Goal: Navigation & Orientation: Find specific page/section

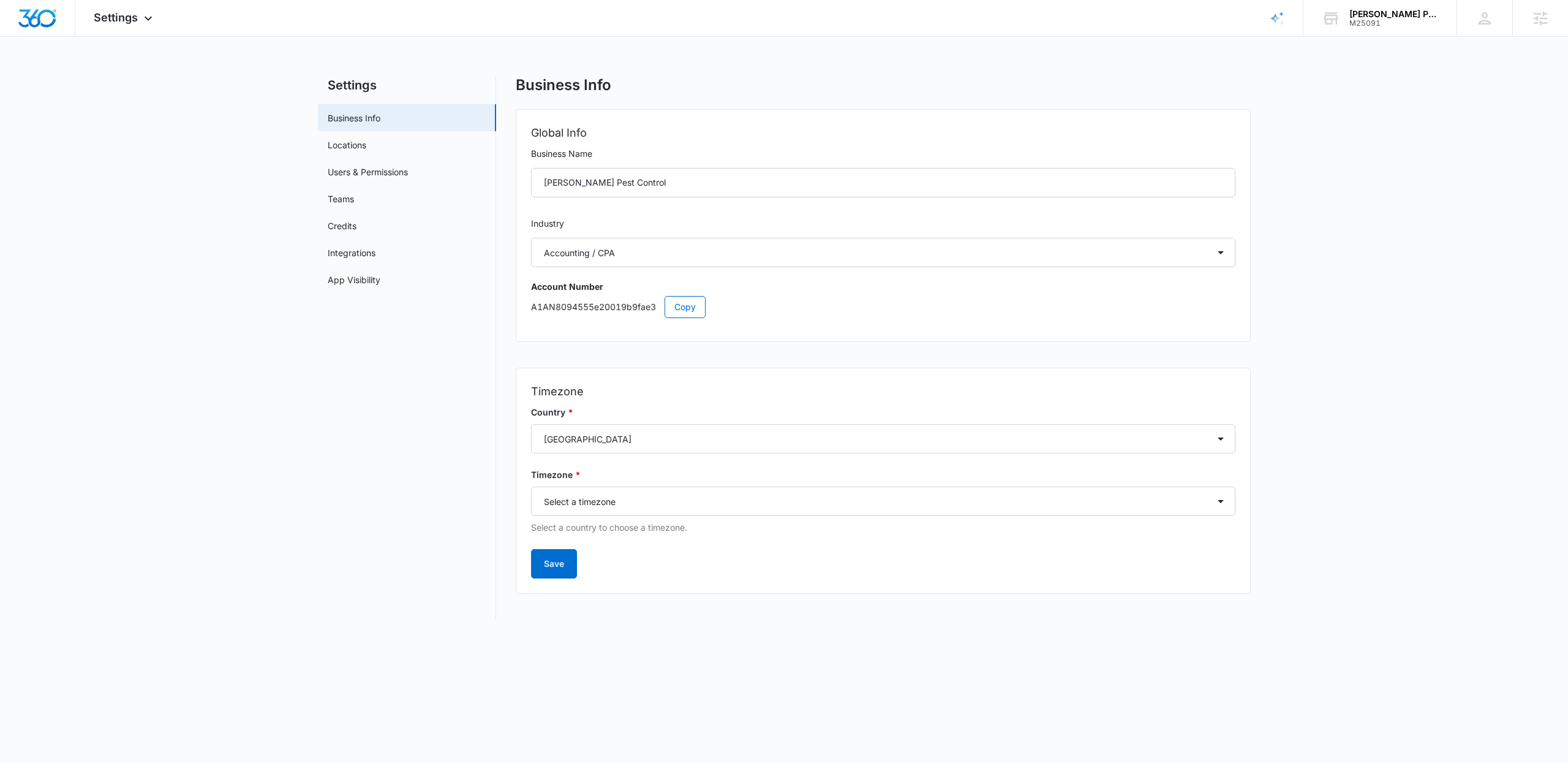
select select "33"
select select "US"
select select "America/[GEOGRAPHIC_DATA]"
click at [39, 20] on img "Dashboard" at bounding box center [37, 18] width 39 height 18
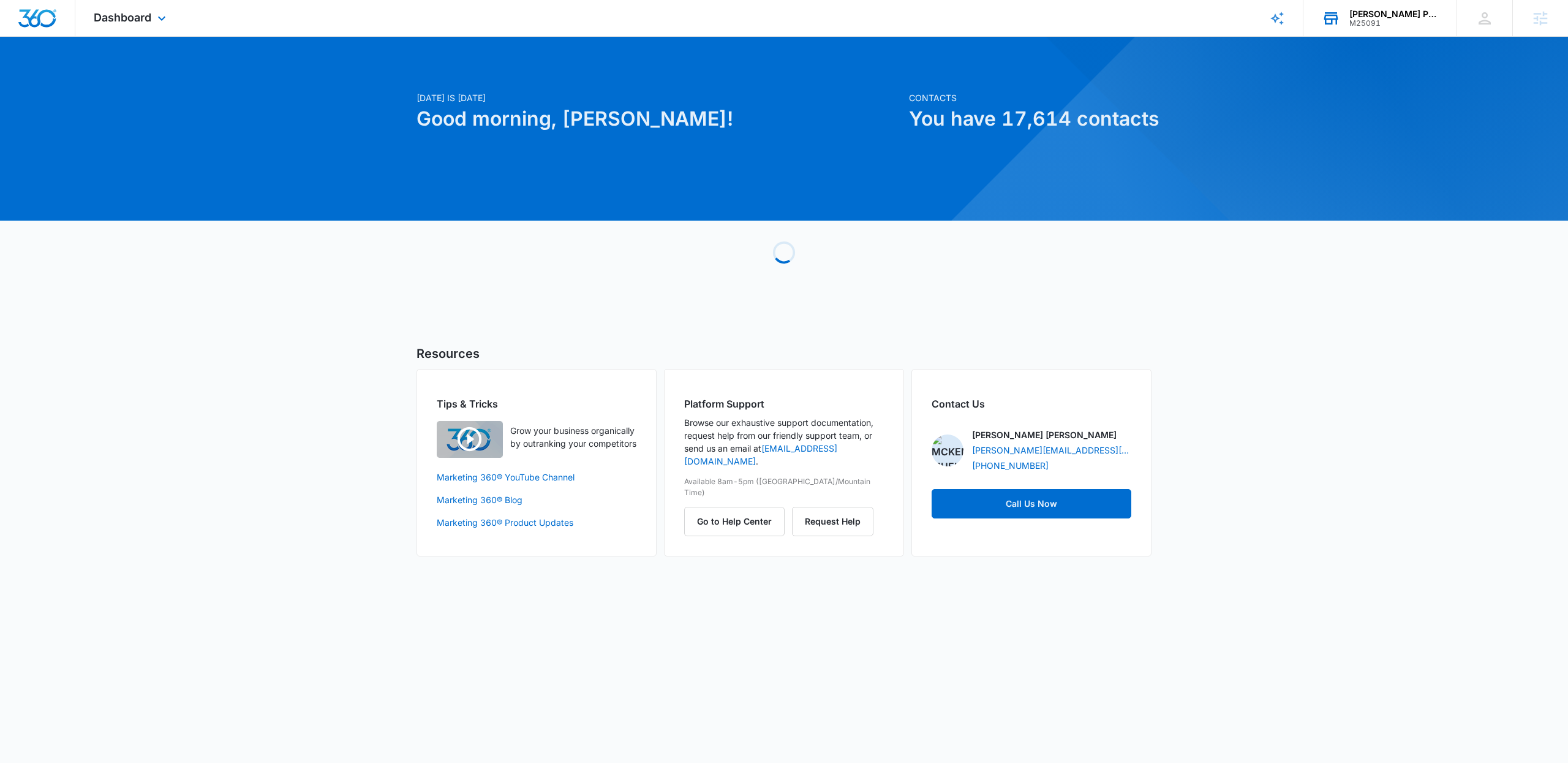
click at [1386, 17] on div "Knox Pest Control M25091" at bounding box center [1393, 18] width 89 height 18
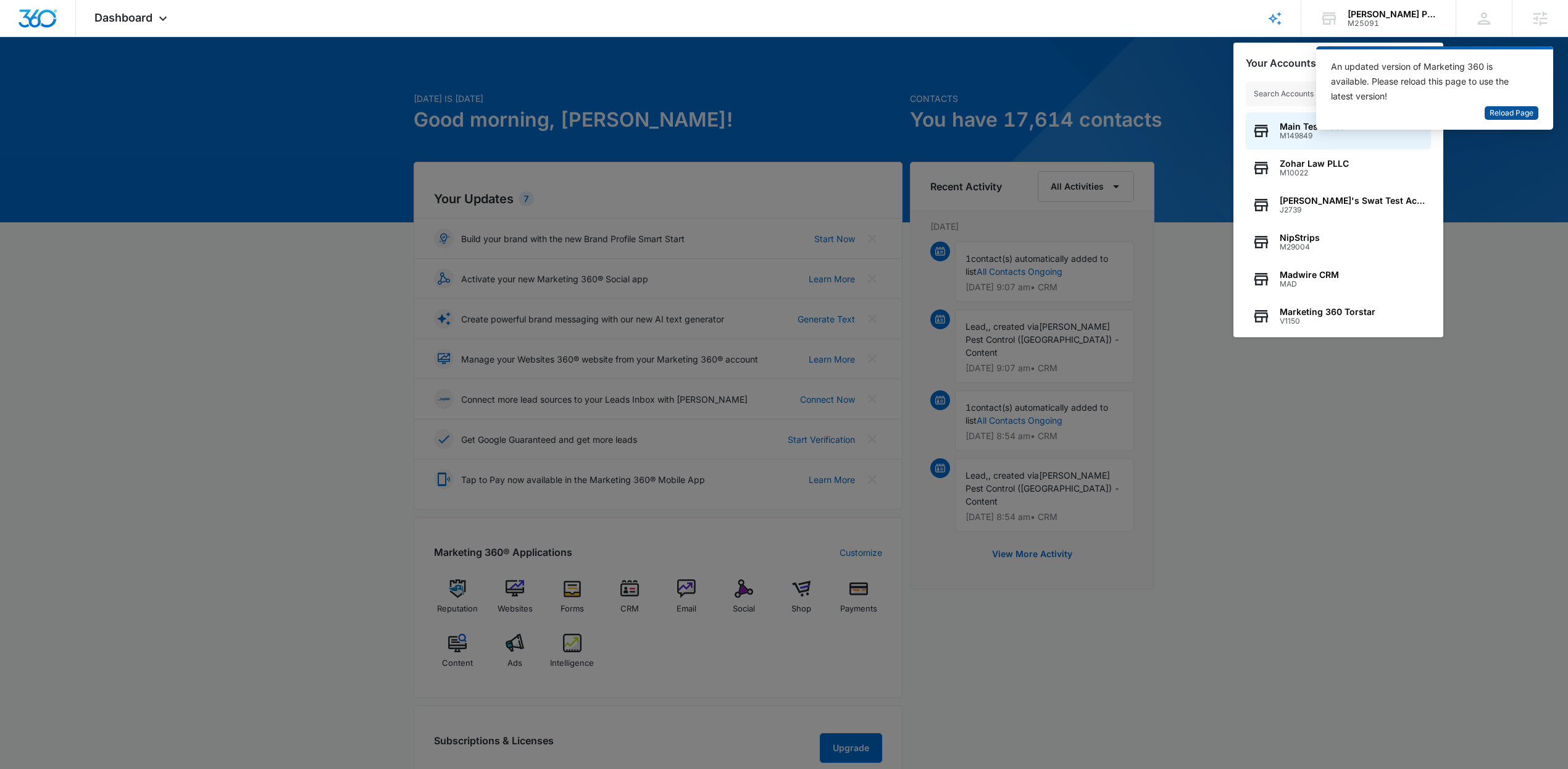
click at [1525, 117] on span "Reload Page" at bounding box center [1511, 113] width 44 height 12
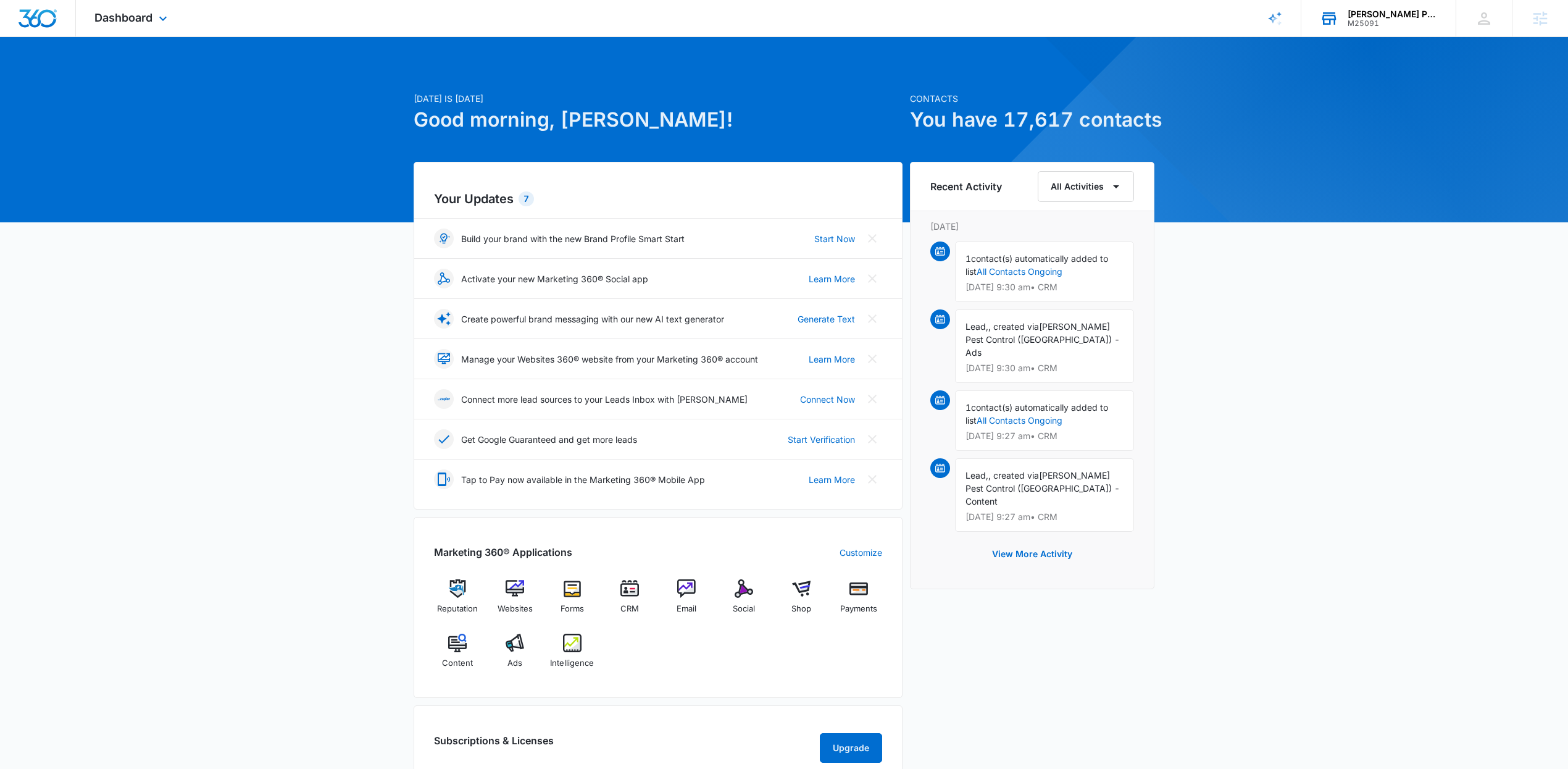
click at [1389, 23] on div "M25091" at bounding box center [1392, 23] width 90 height 9
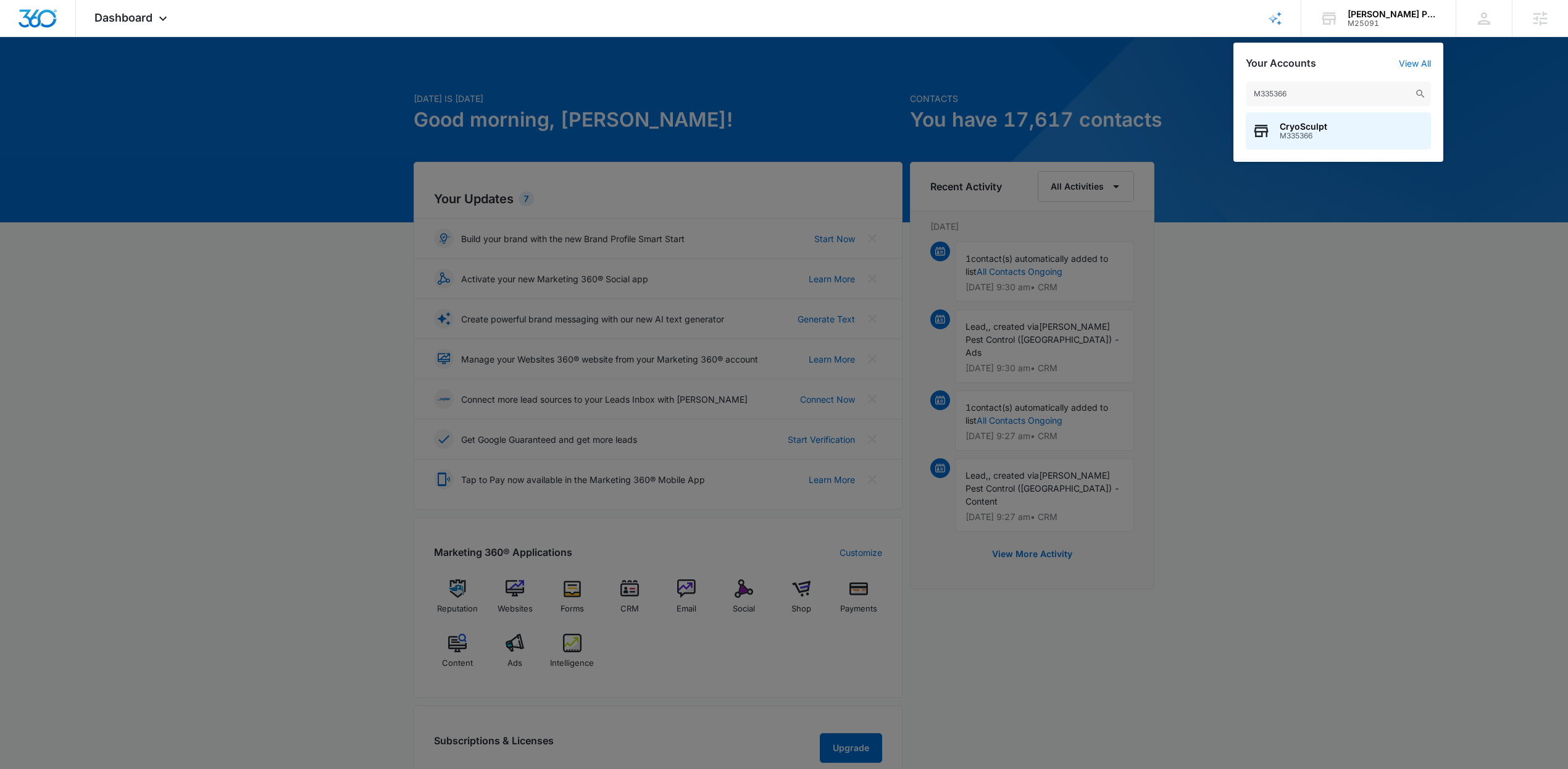
type input "M335366"
click at [1291, 132] on span "M335366" at bounding box center [1303, 136] width 47 height 9
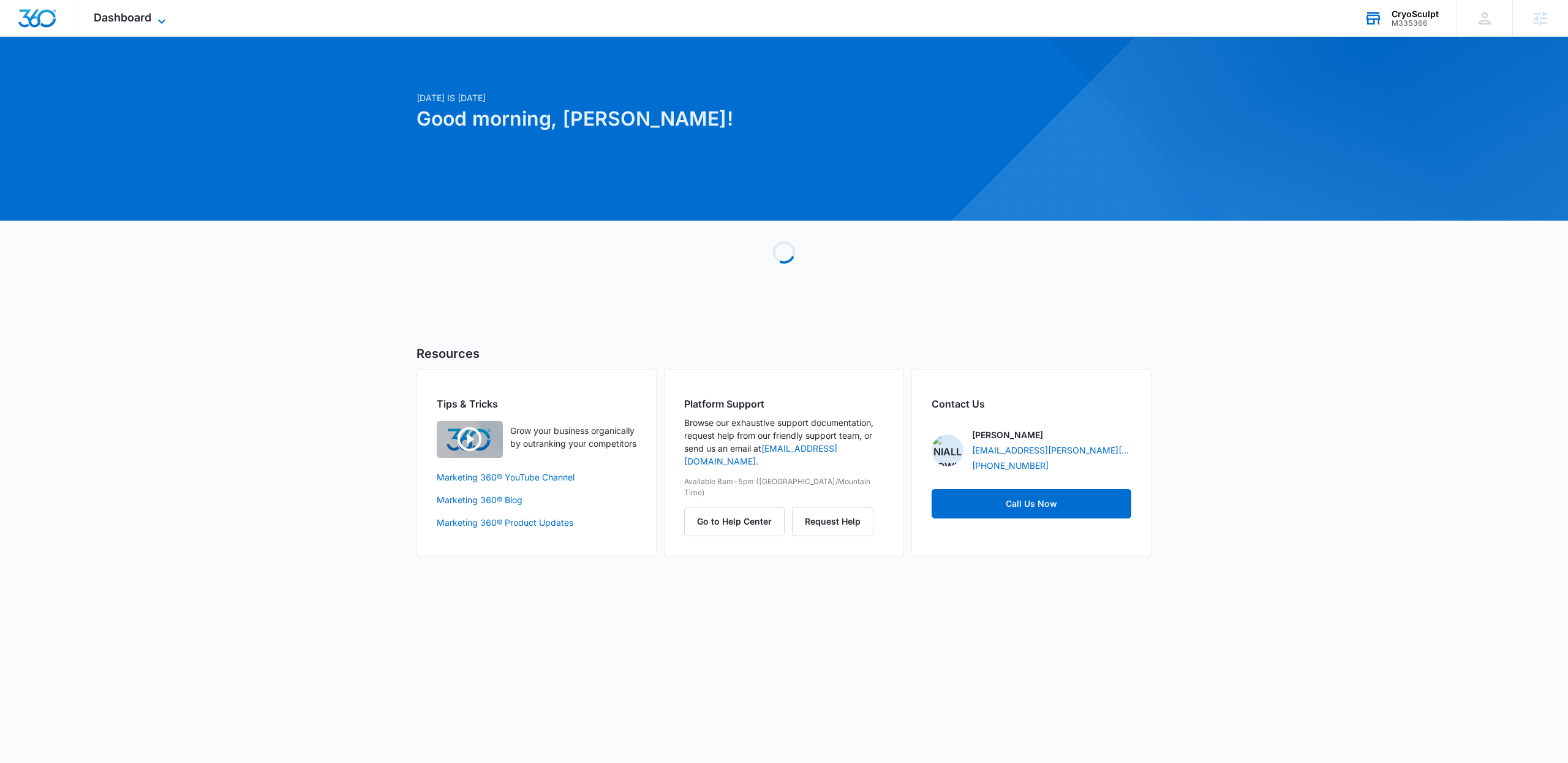
click at [120, 21] on span "Dashboard" at bounding box center [122, 17] width 57 height 13
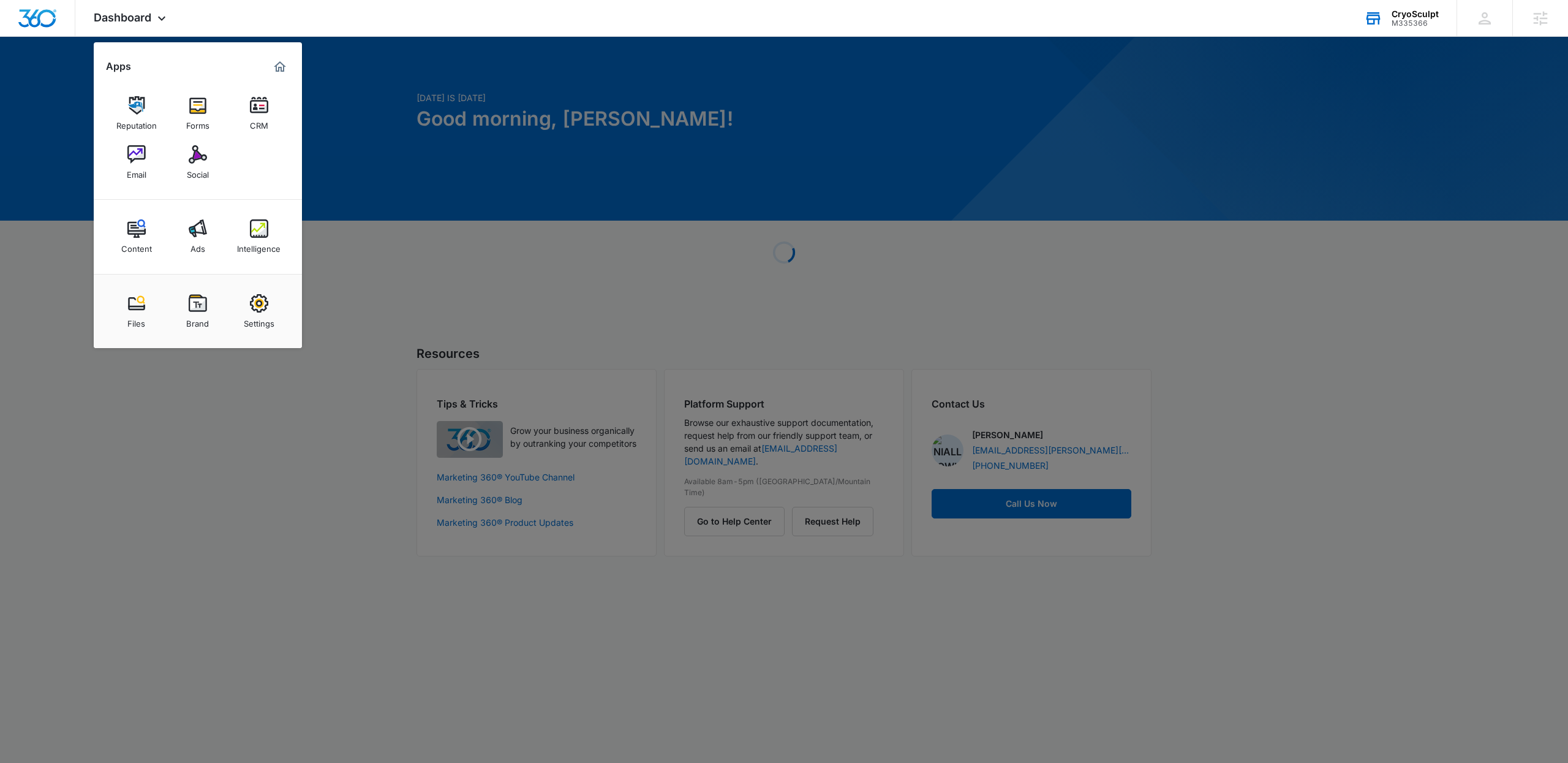
click at [145, 157] on img at bounding box center [137, 155] width 18 height 18
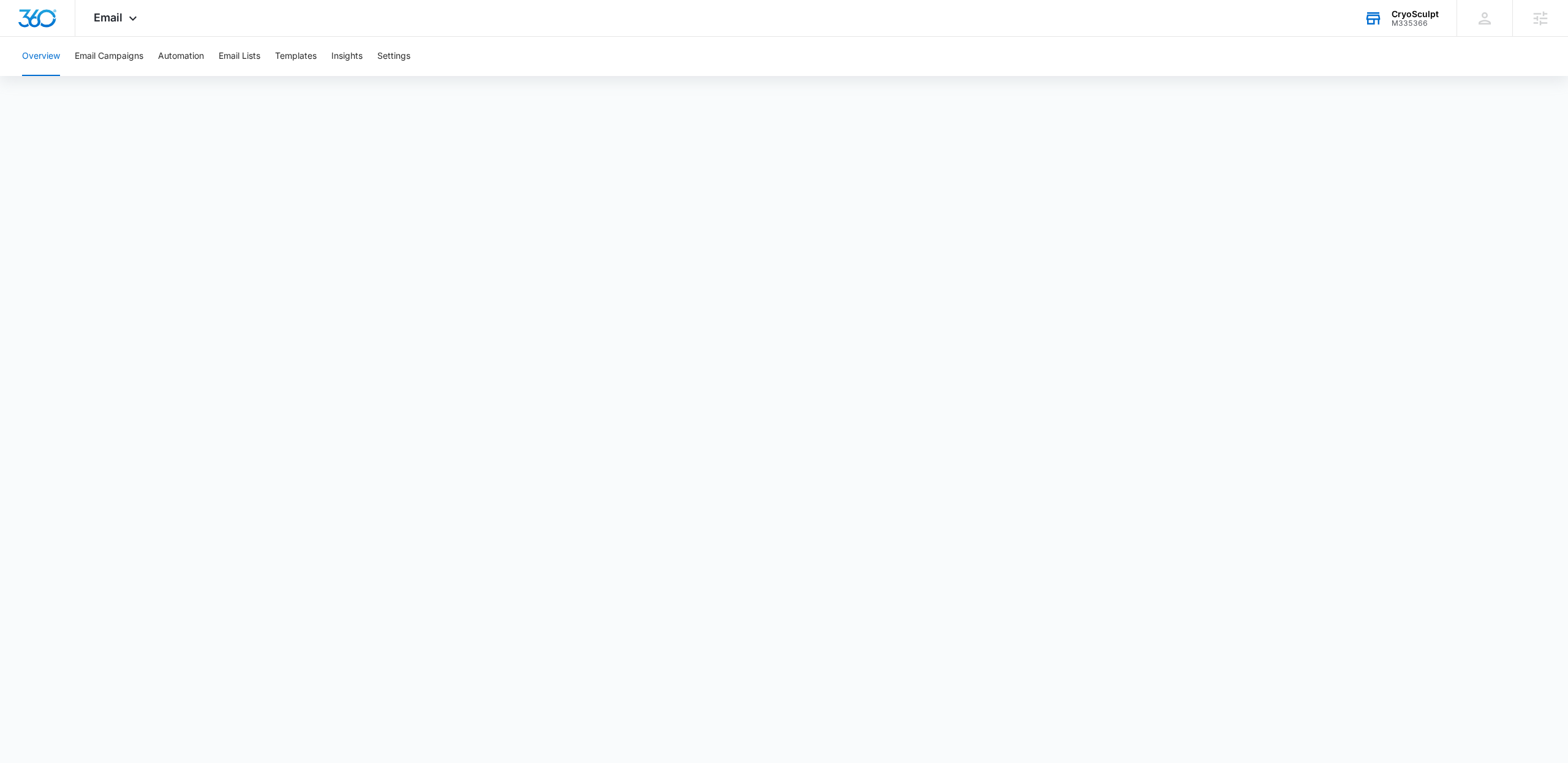
click at [1410, 20] on div "M335366" at bounding box center [1414, 23] width 47 height 9
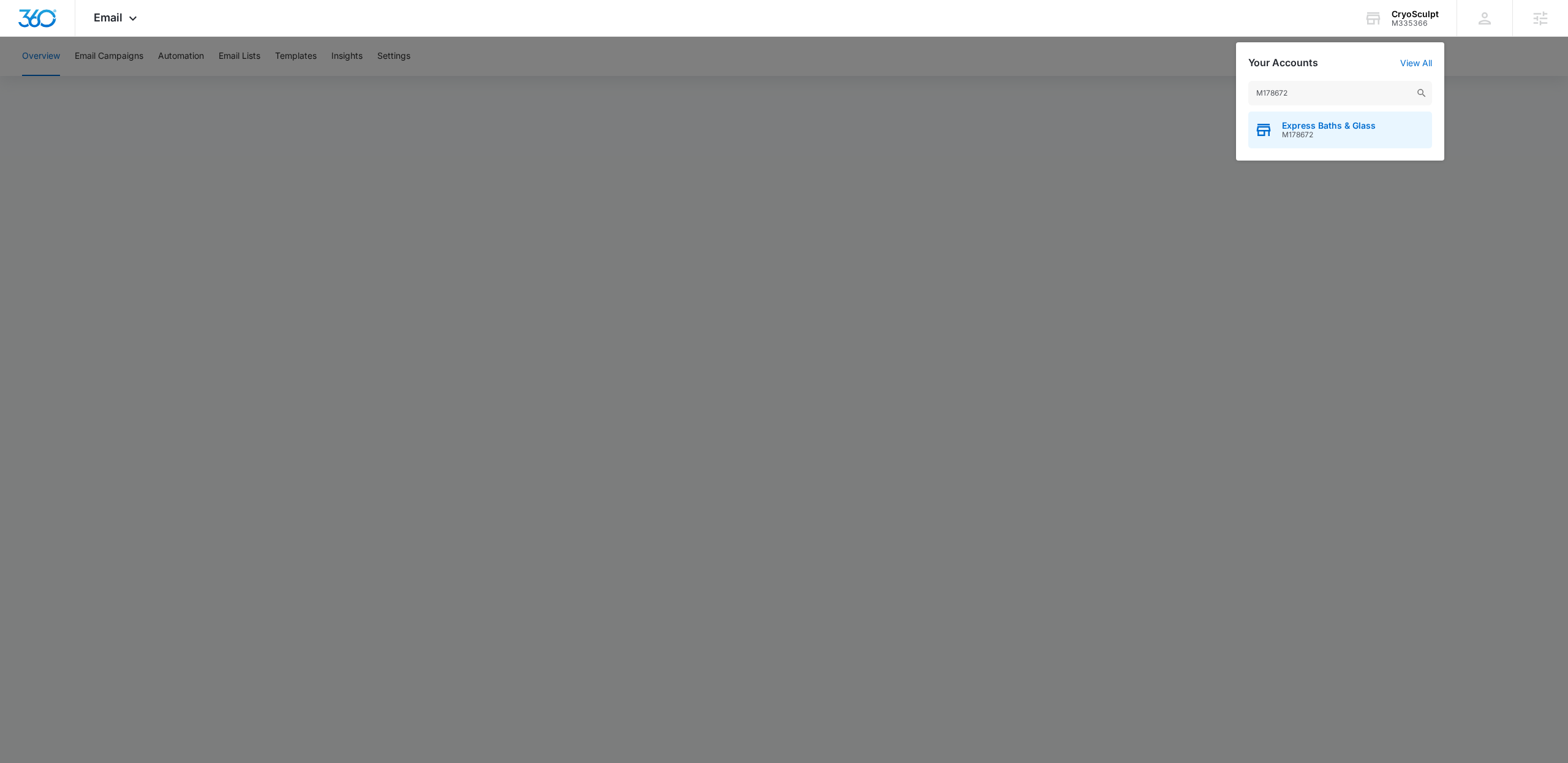
type input "M178672"
click at [1312, 135] on span "M178672" at bounding box center [1328, 135] width 94 height 9
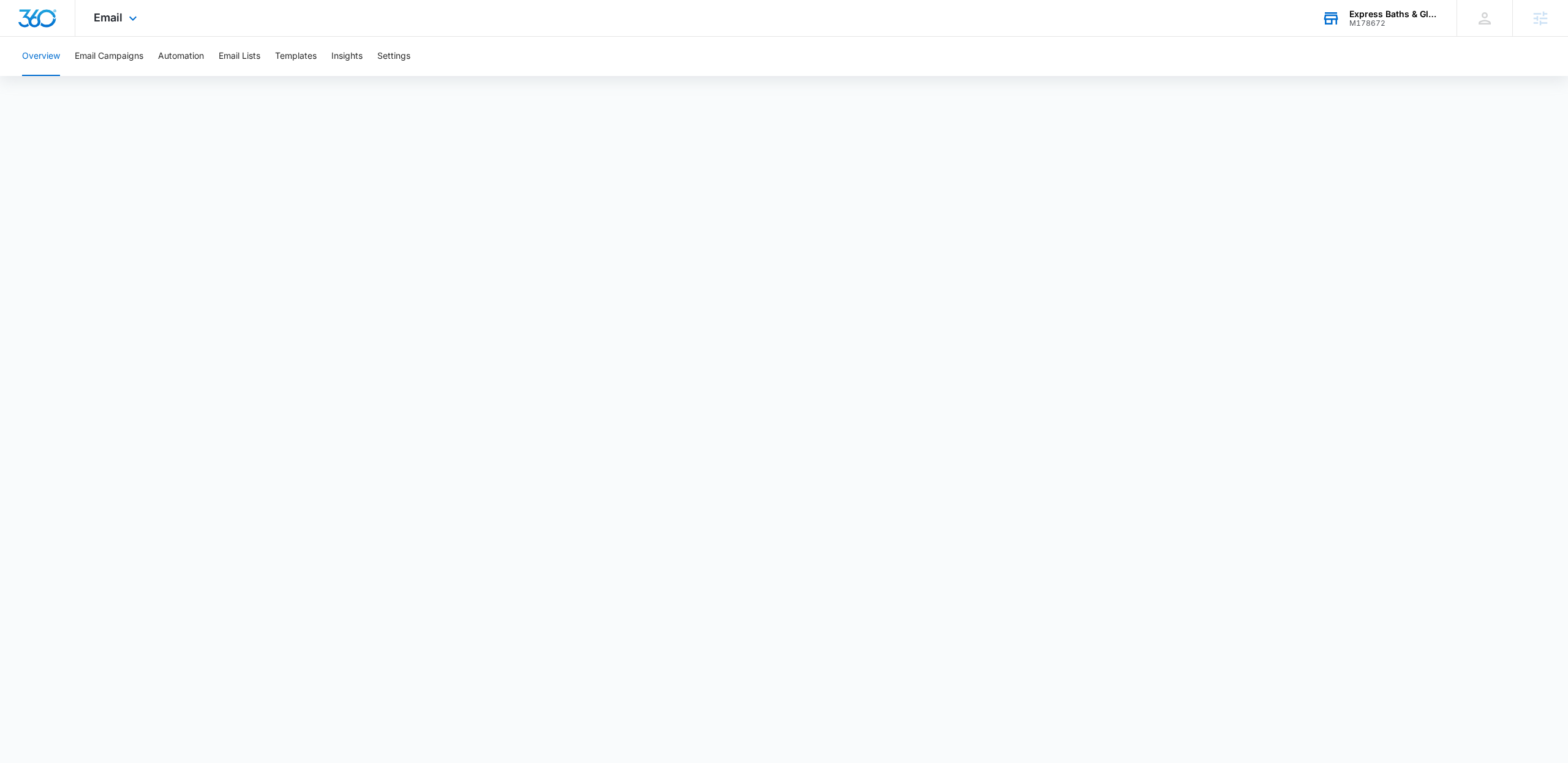
click at [1374, 21] on div "M178672" at bounding box center [1393, 23] width 89 height 9
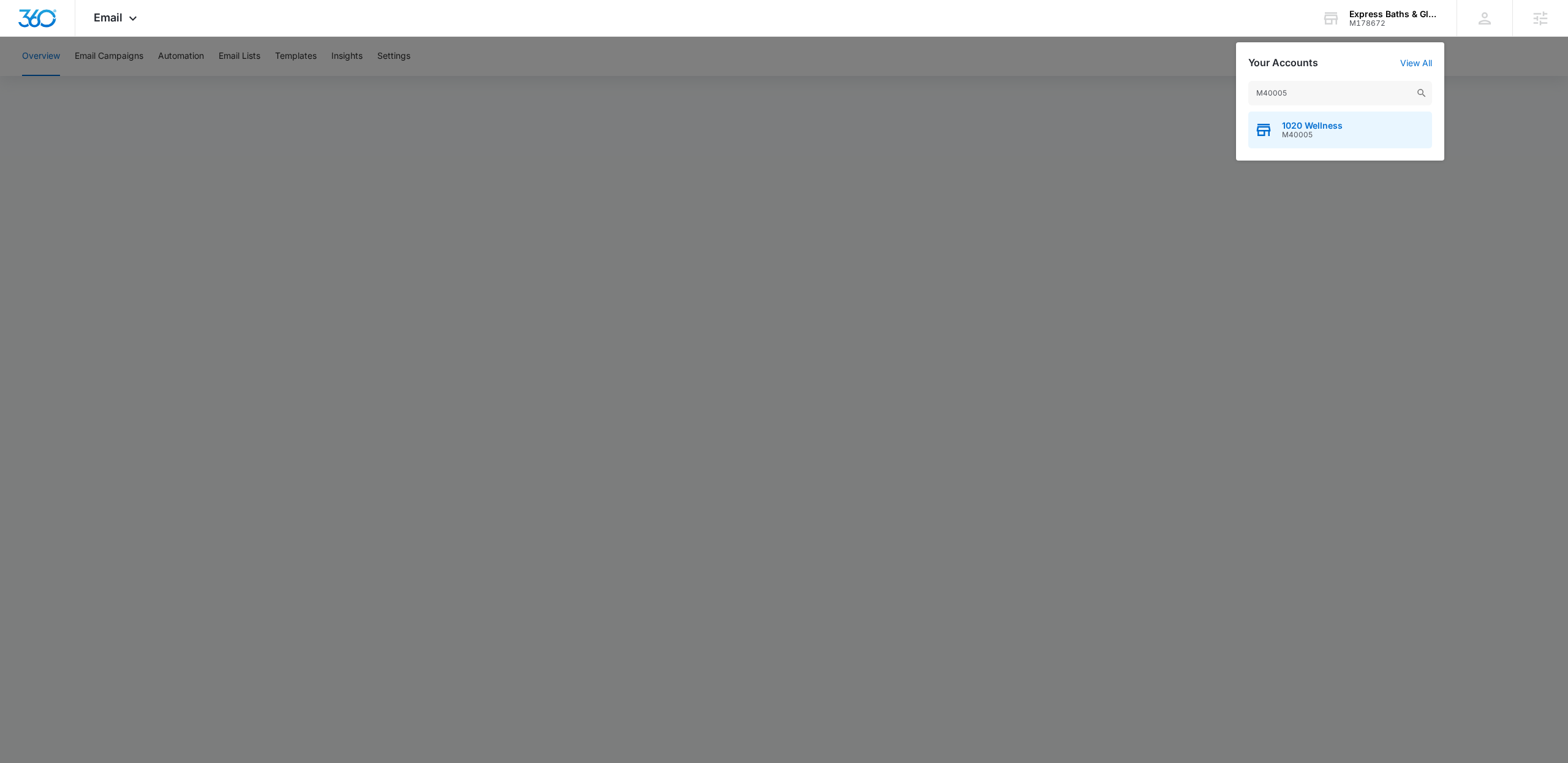
type input "M40005"
click at [1358, 142] on div "1020 Wellness M40005" at bounding box center [1340, 130] width 184 height 37
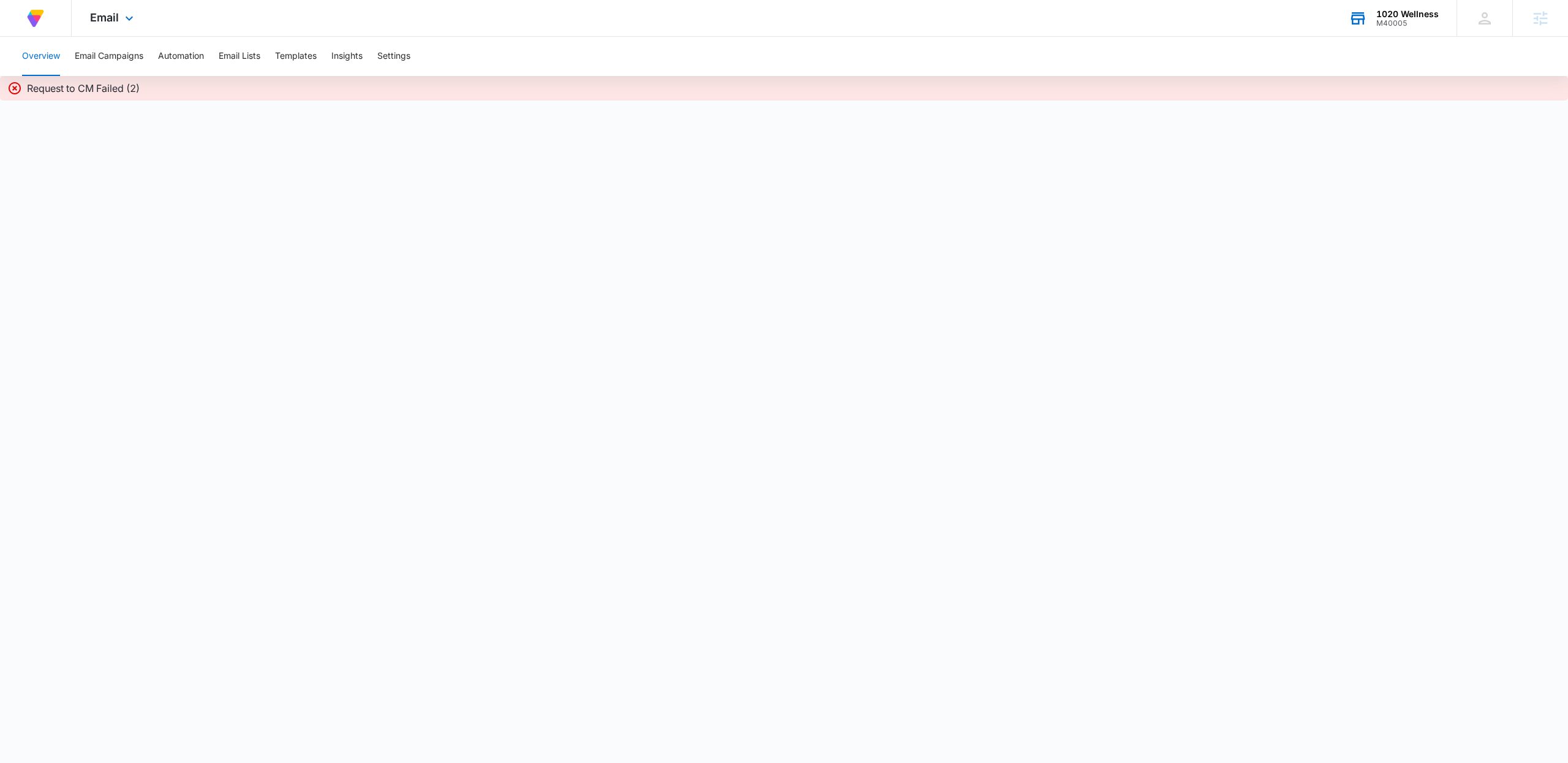
click at [1409, 19] on div "M40005" at bounding box center [1407, 23] width 63 height 9
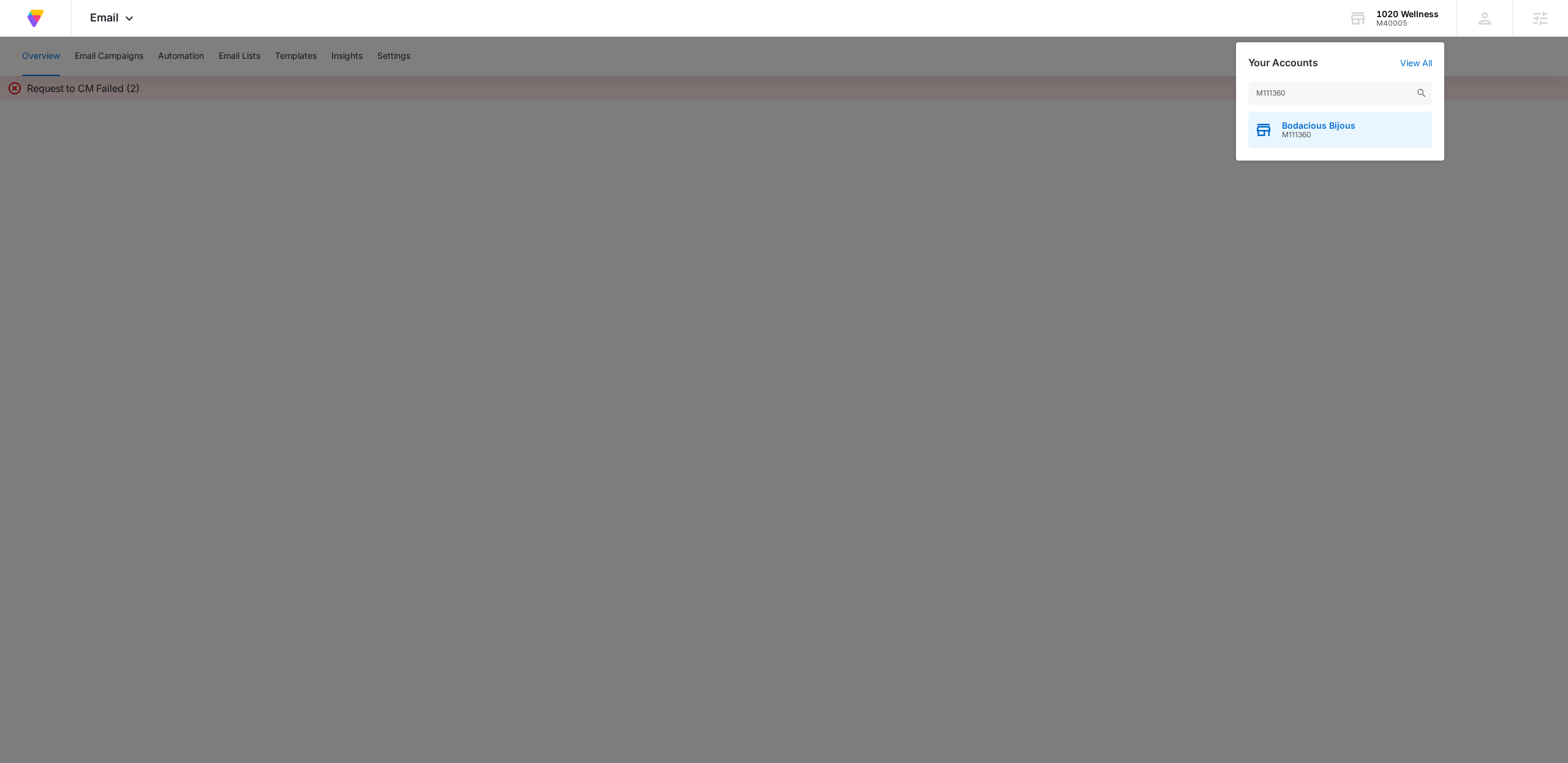
type input "M111360"
click at [1357, 130] on div "Bodacious Bijous M111360" at bounding box center [1340, 130] width 184 height 37
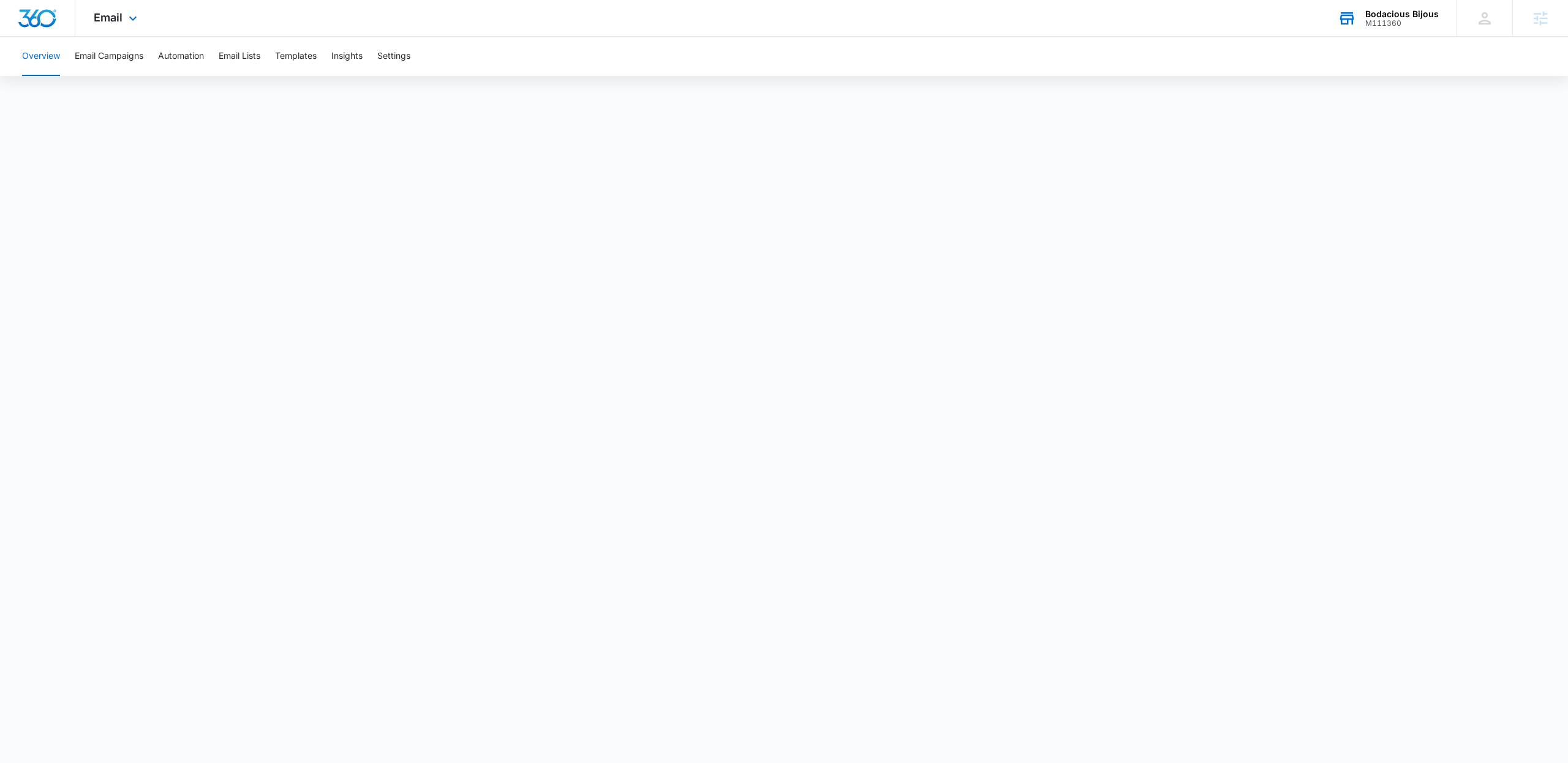
click at [1396, 15] on div "Bodacious Bijous" at bounding box center [1402, 14] width 73 height 10
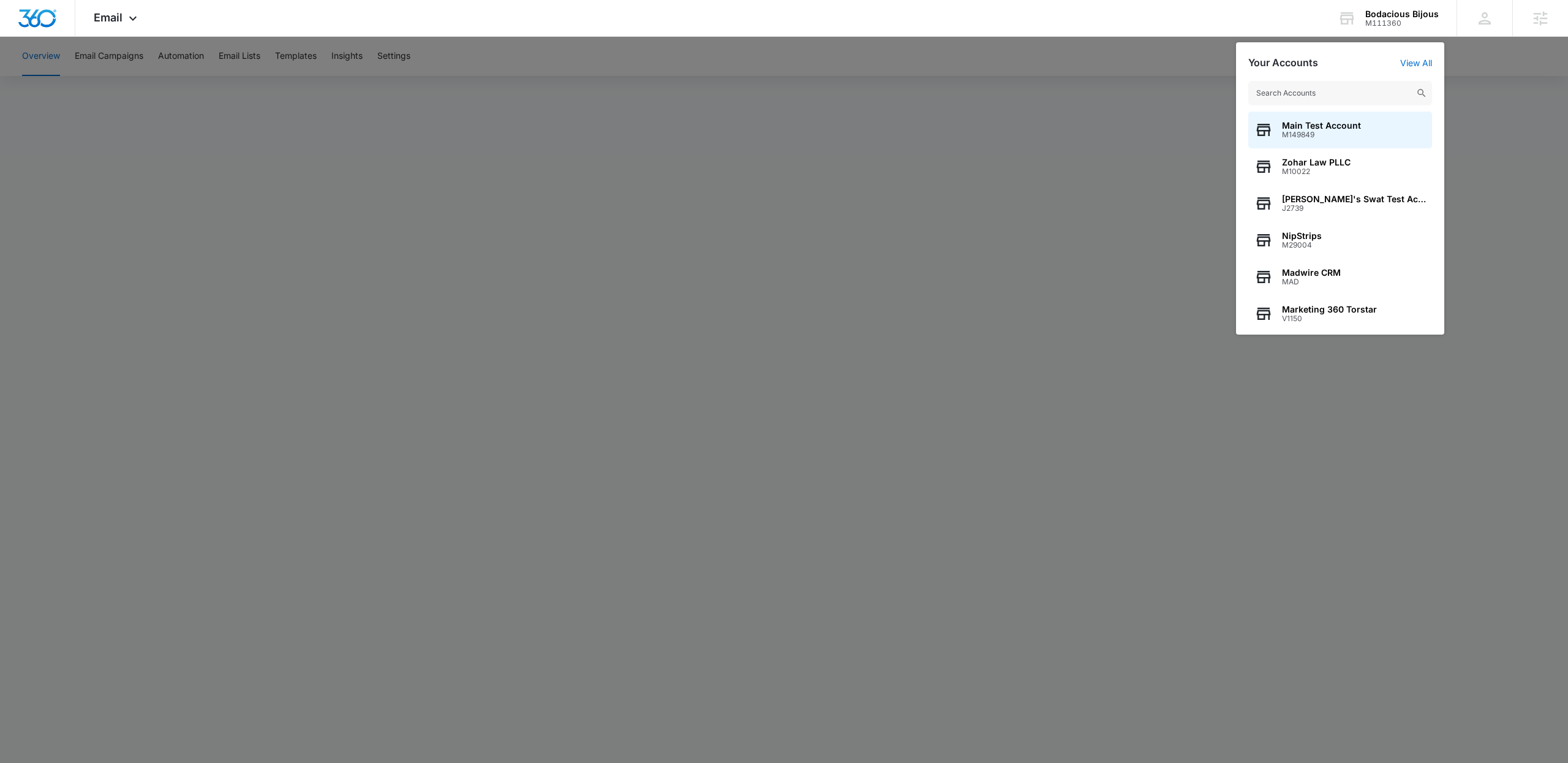
click at [1318, 93] on input "text" at bounding box center [1340, 92] width 184 height 24
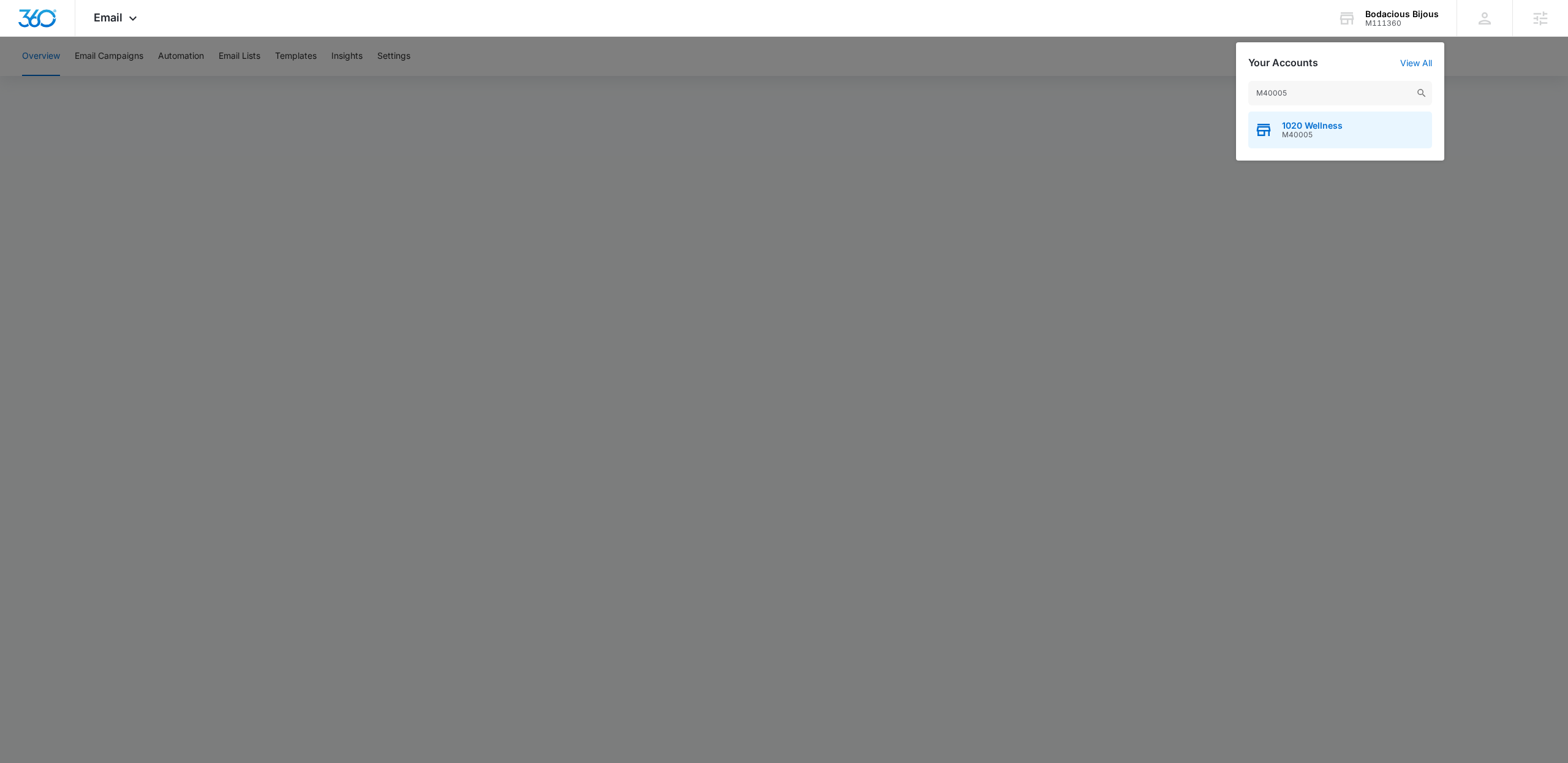
type input "M40005"
click at [1333, 133] on span "M40005" at bounding box center [1312, 135] width 61 height 9
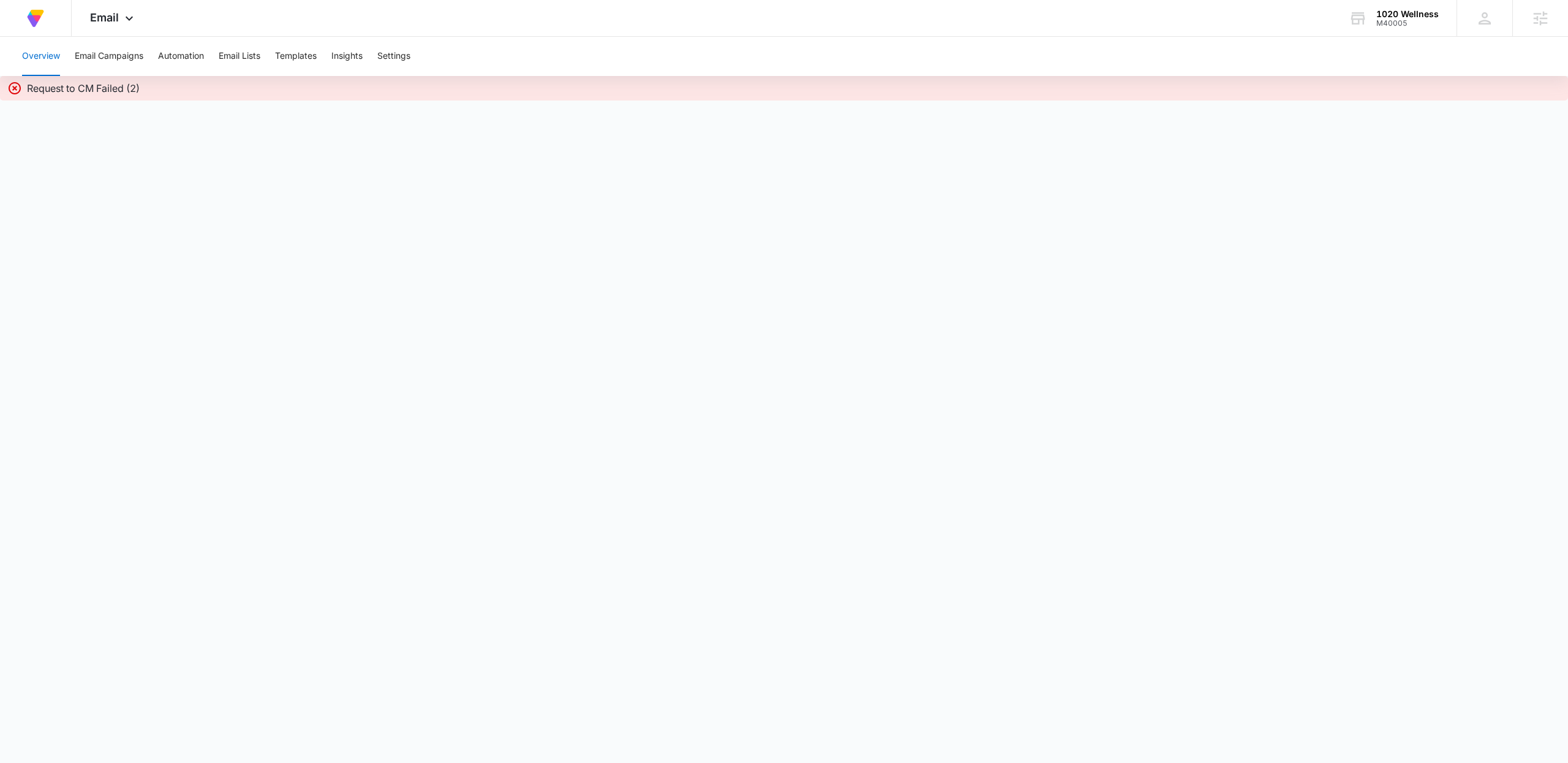
click at [220, 165] on body "At Volusion, we work hard to foster a great work environment where everyone fee…" at bounding box center [784, 381] width 1568 height 763
click at [1406, 19] on div "M40005" at bounding box center [1407, 23] width 63 height 9
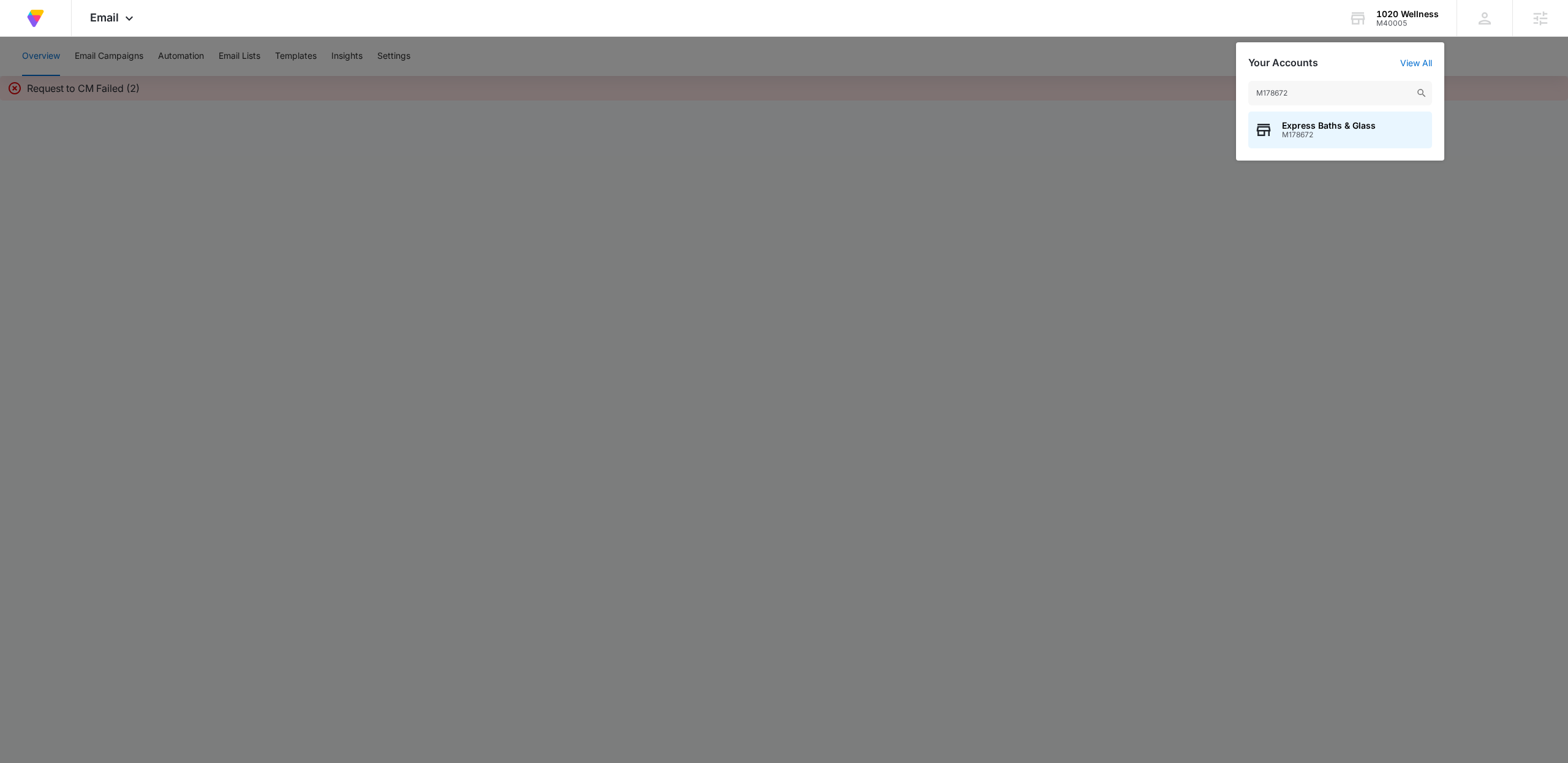
type input "M178672"
click at [1329, 131] on span "M178672" at bounding box center [1328, 135] width 94 height 9
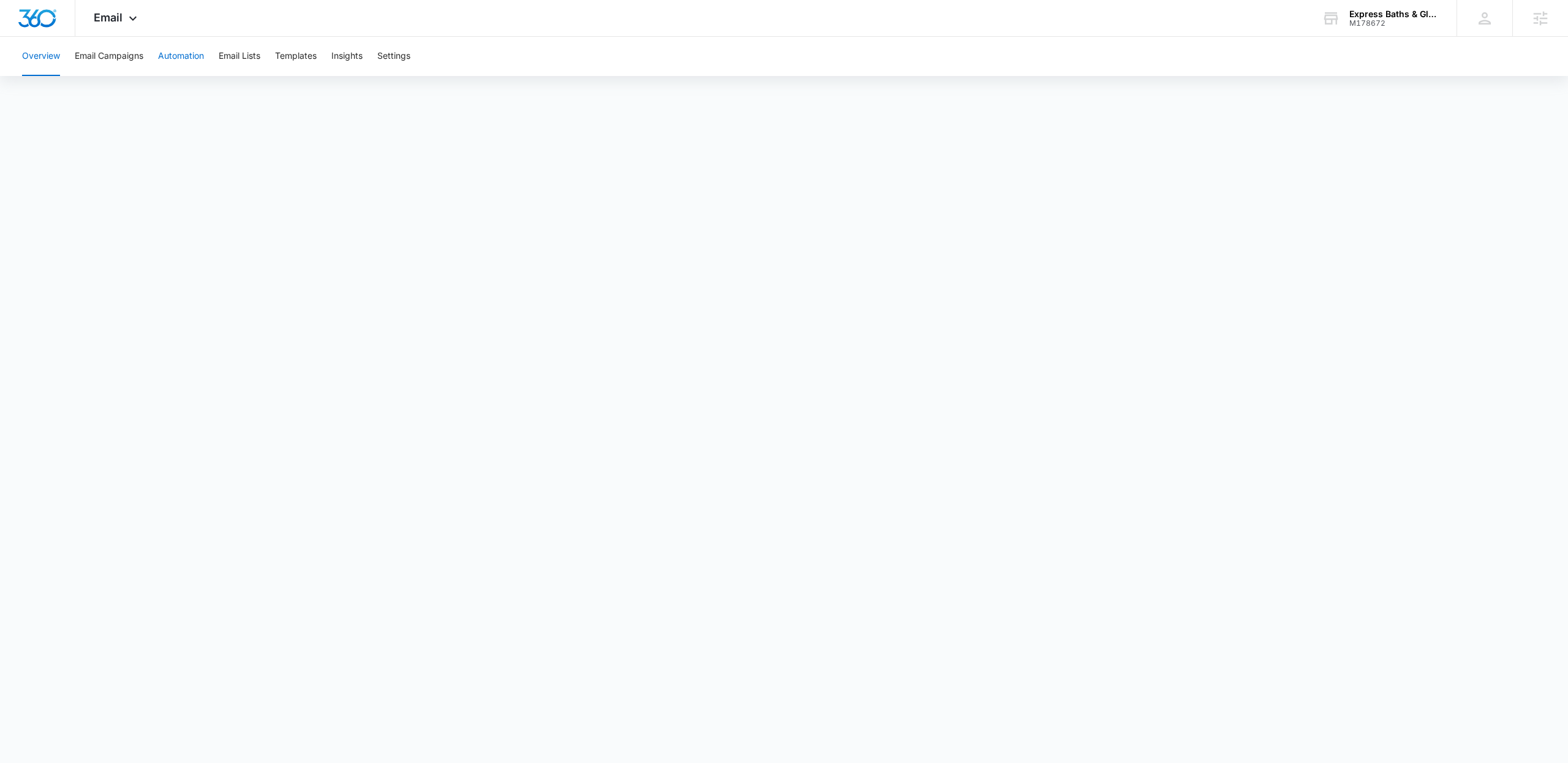
click at [174, 58] on button "Automation" at bounding box center [181, 56] width 46 height 39
click at [136, 61] on button "Email Campaigns" at bounding box center [109, 56] width 69 height 39
click at [300, 55] on button "Templates" at bounding box center [295, 56] width 42 height 39
click at [1372, 21] on div "M178672" at bounding box center [1393, 23] width 89 height 9
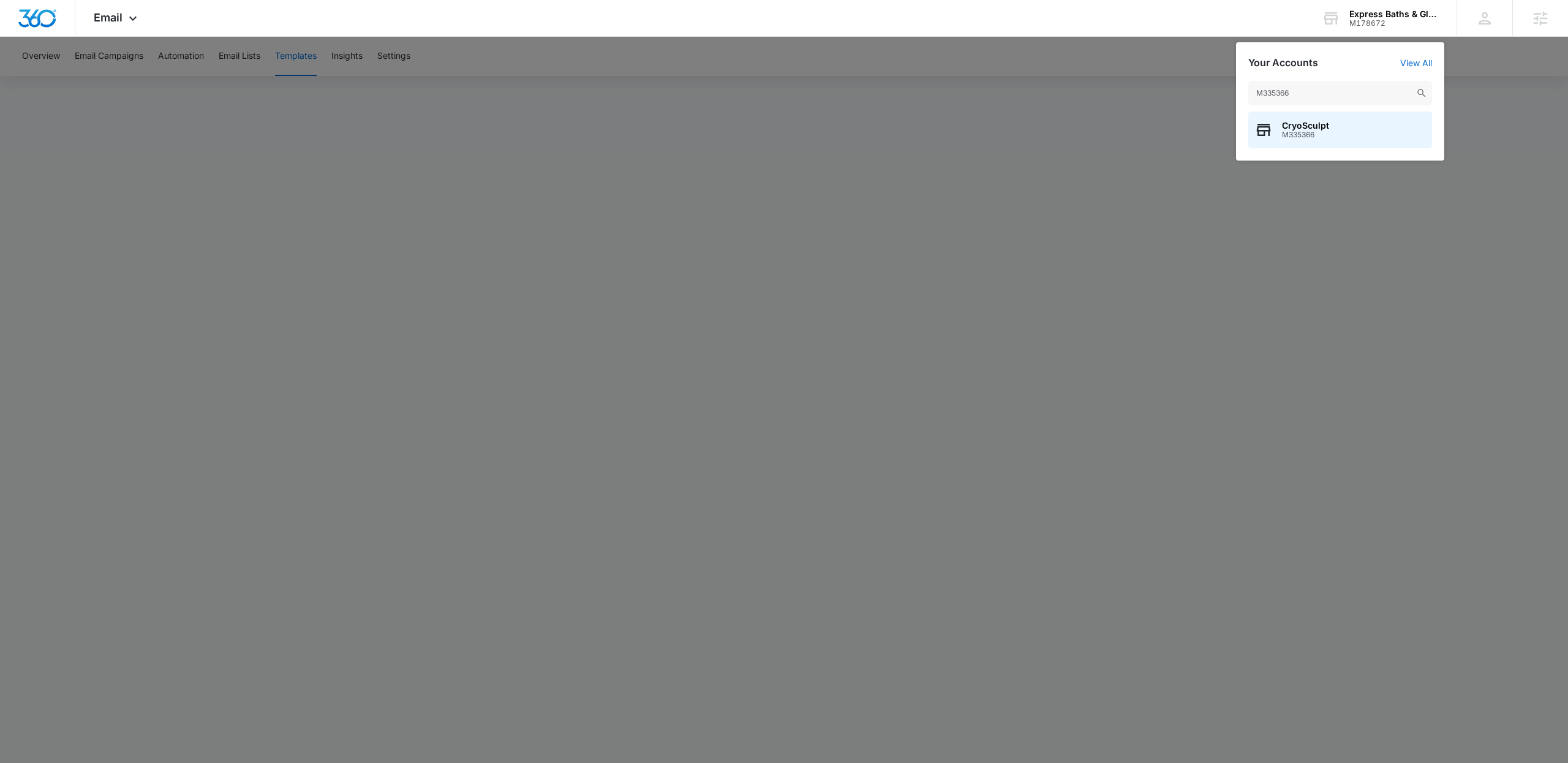
type input "M335366"
click at [1318, 137] on span "M335366" at bounding box center [1305, 135] width 47 height 9
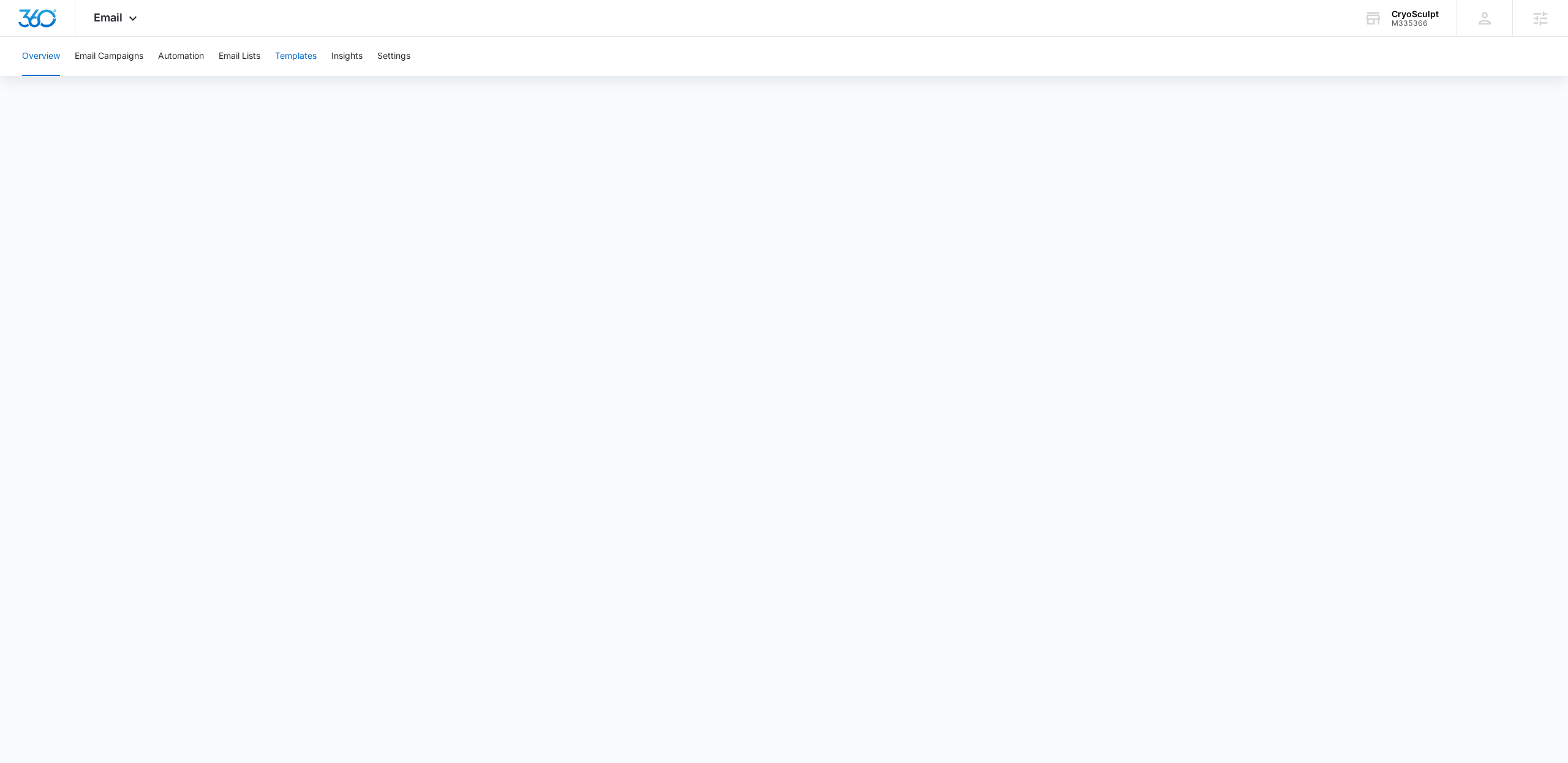
click at [310, 56] on button "Templates" at bounding box center [295, 56] width 42 height 39
click at [127, 59] on button "Email Campaigns" at bounding box center [109, 56] width 69 height 39
click at [178, 54] on button "Automation" at bounding box center [181, 56] width 46 height 39
click at [1408, 22] on div "M335366" at bounding box center [1414, 23] width 47 height 9
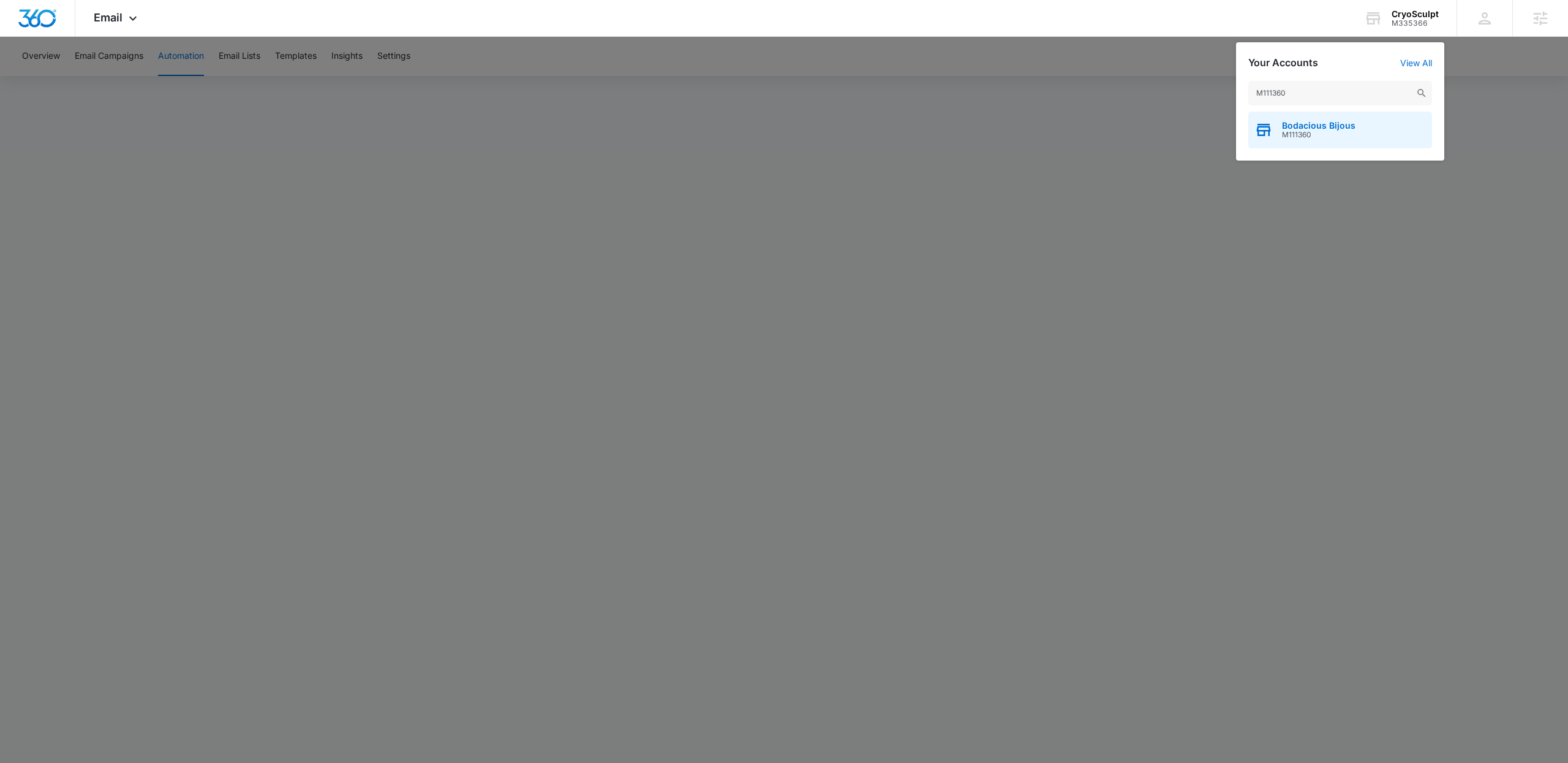
type input "M111360"
click at [1320, 141] on div "Bodacious Bijous M111360" at bounding box center [1340, 130] width 184 height 37
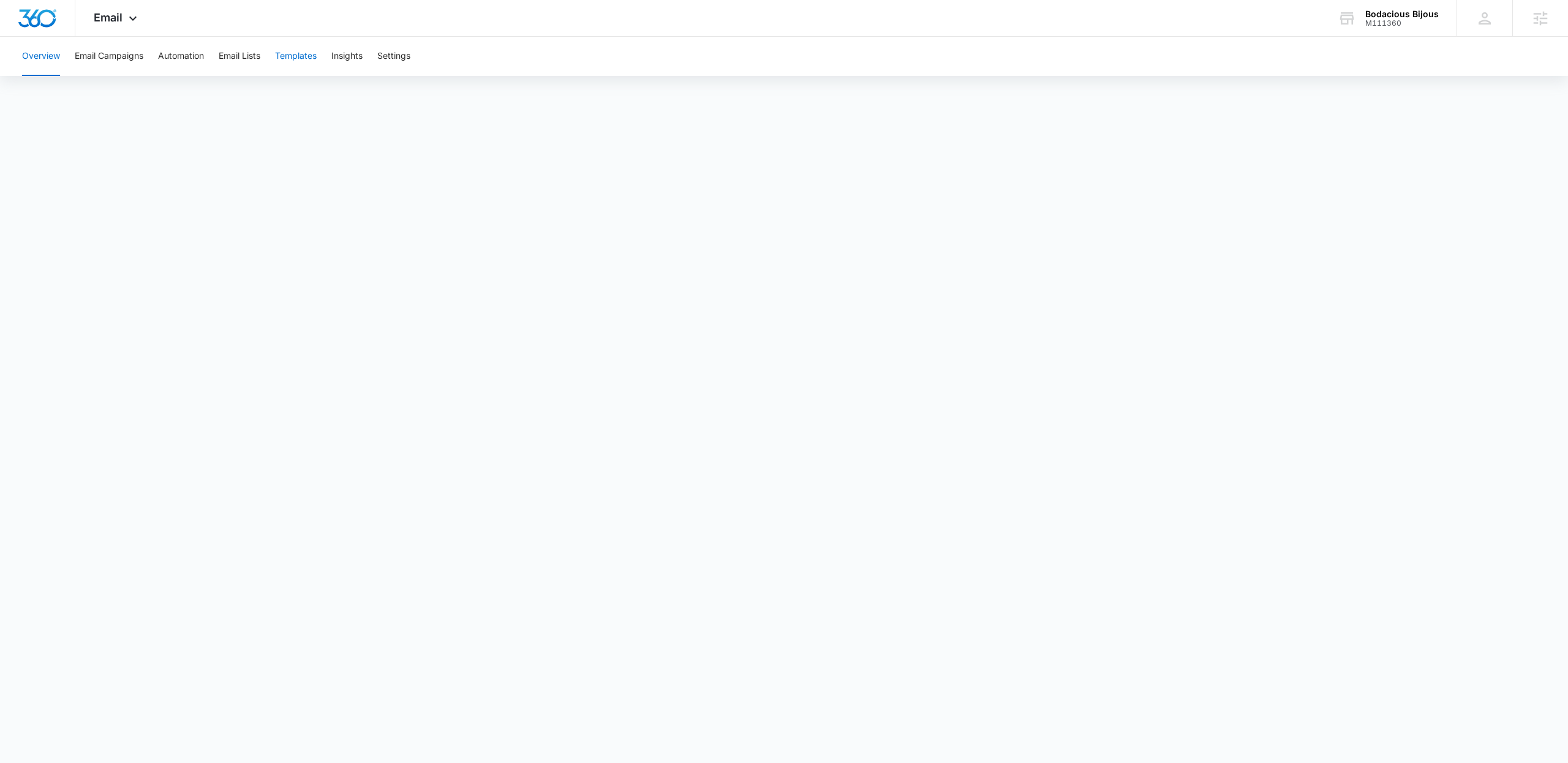
click at [292, 57] on button "Templates" at bounding box center [295, 56] width 42 height 39
click at [226, 58] on button "Email Lists" at bounding box center [239, 56] width 42 height 39
click at [178, 61] on button "Automation" at bounding box center [181, 56] width 46 height 39
click at [283, 60] on button "Templates" at bounding box center [295, 56] width 42 height 39
click at [139, 30] on div "Email Apps Reputation Forms CRM Email Social Content Ads Intelligence Files Bra…" at bounding box center [117, 18] width 83 height 36
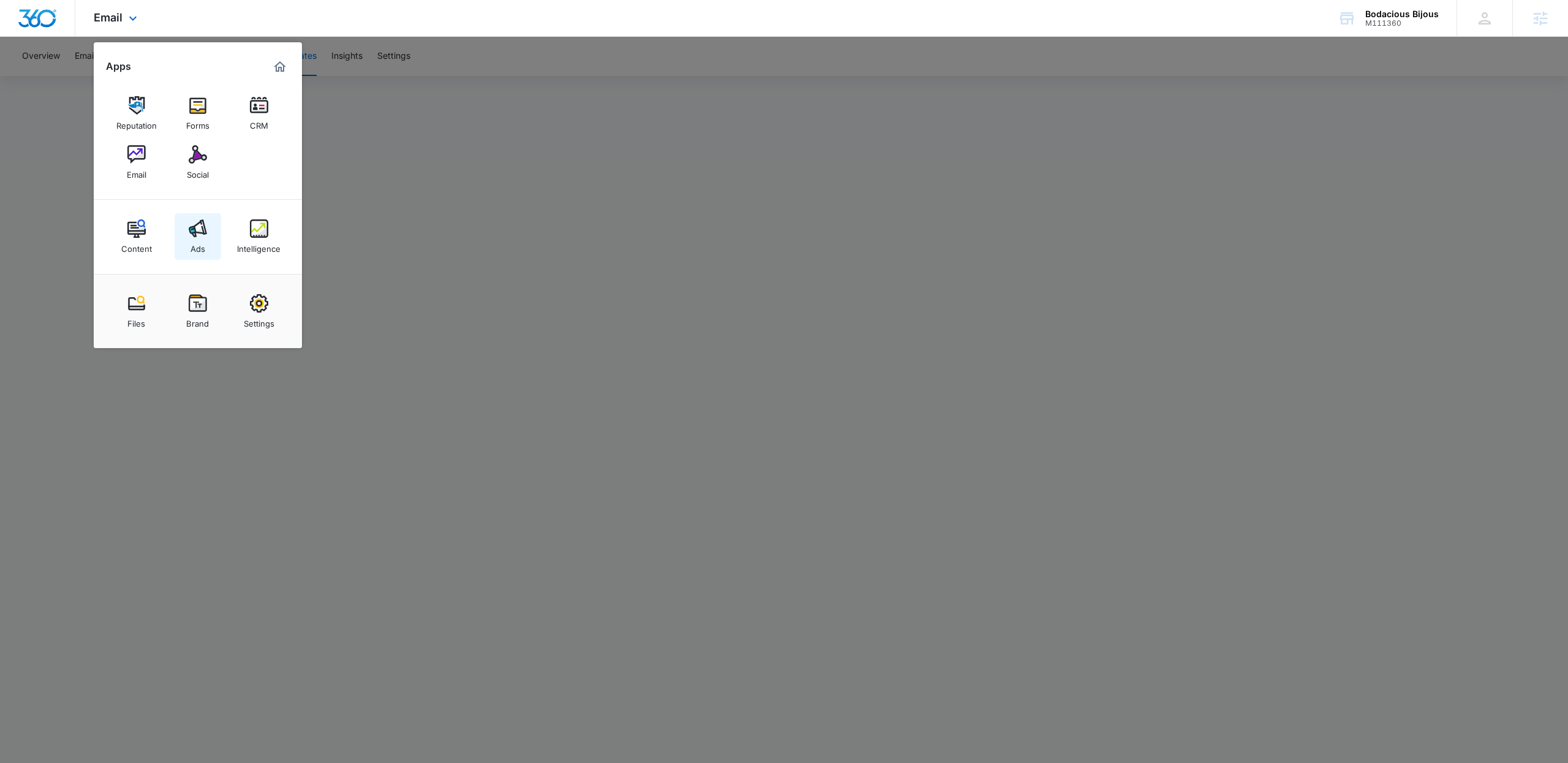
click at [198, 254] on link "Ads" at bounding box center [197, 236] width 46 height 46
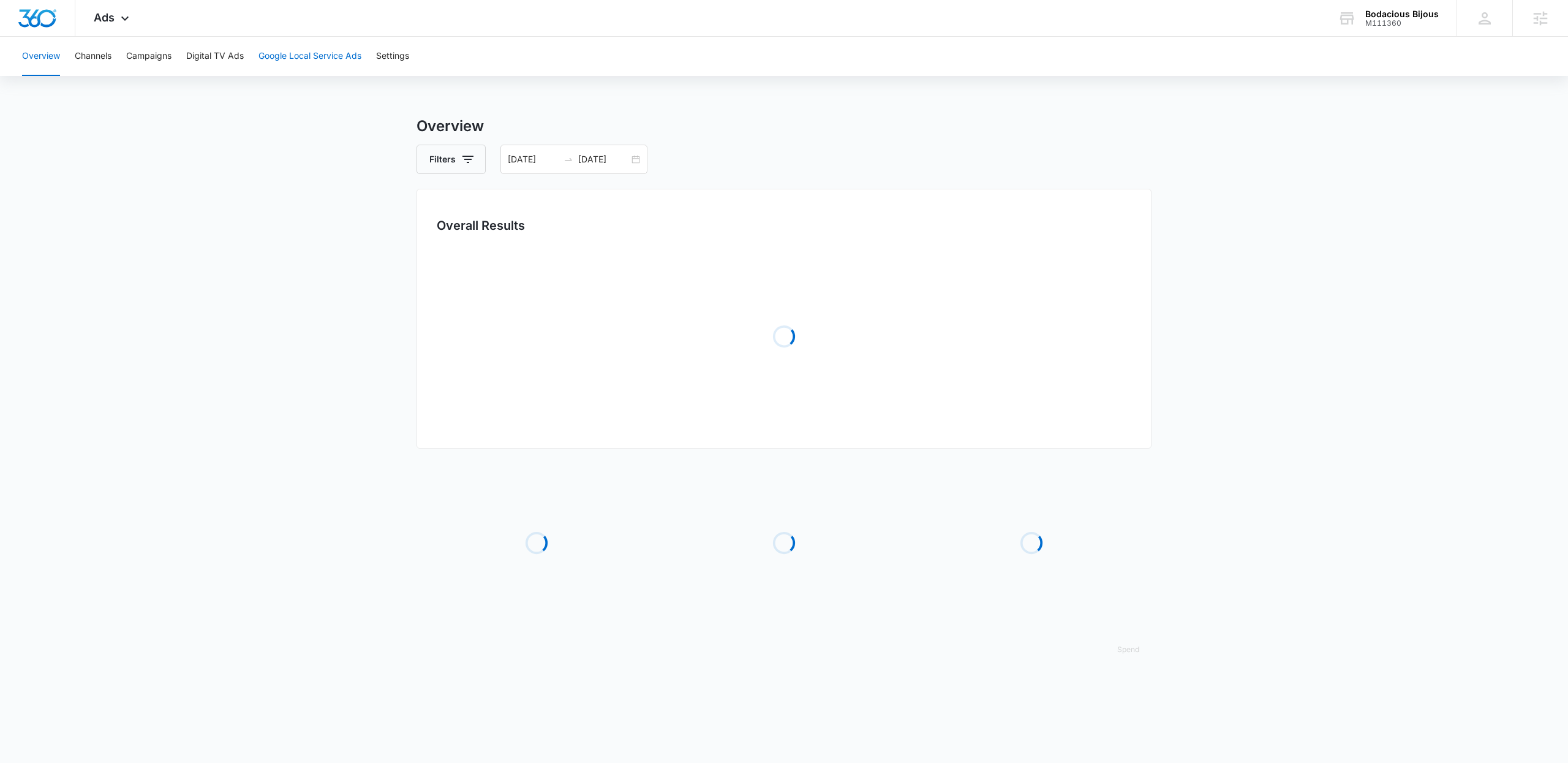
click at [320, 56] on button "Google Local Service Ads" at bounding box center [310, 56] width 103 height 39
